Goal: Information Seeking & Learning: Learn about a topic

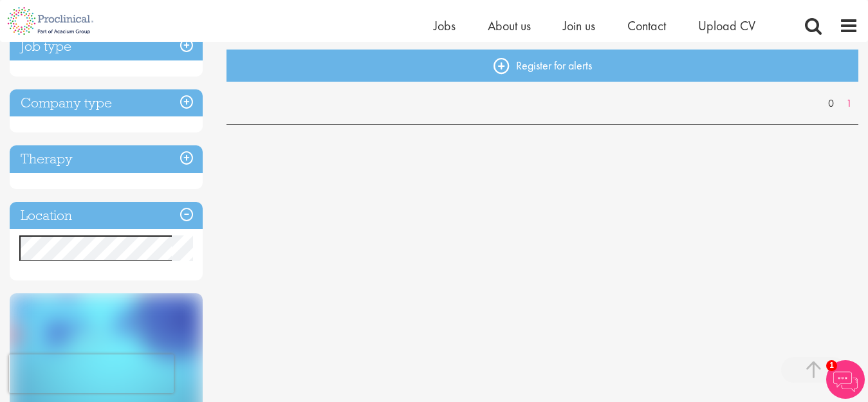
scroll to position [192, 0]
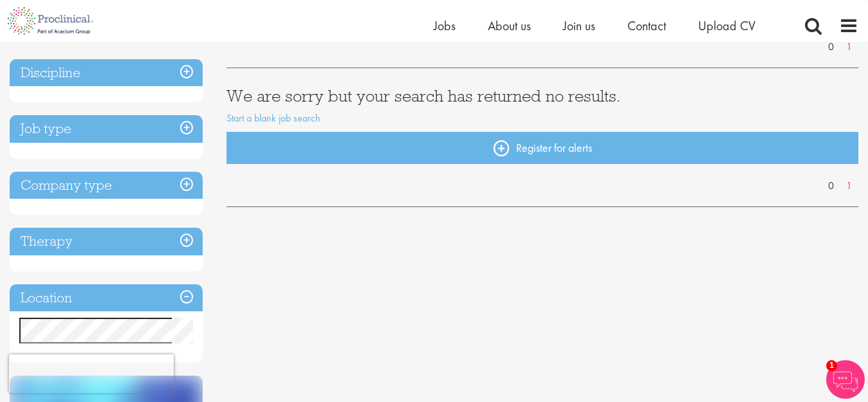
click at [183, 184] on h3 "Company type" at bounding box center [106, 186] width 193 height 28
click at [848, 187] on link "1" at bounding box center [848, 186] width 19 height 15
